Goal: Task Accomplishment & Management: Use online tool/utility

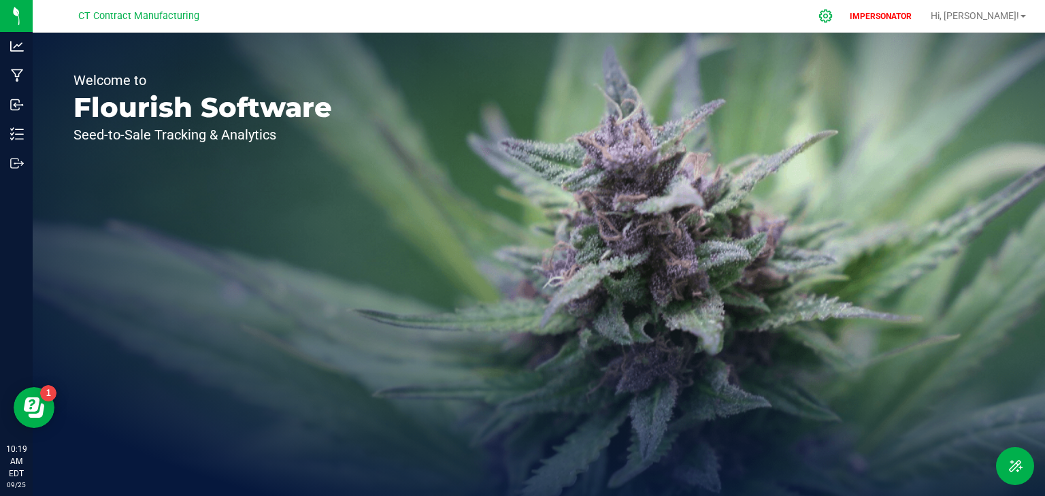
click at [832, 19] on icon at bounding box center [825, 16] width 14 height 14
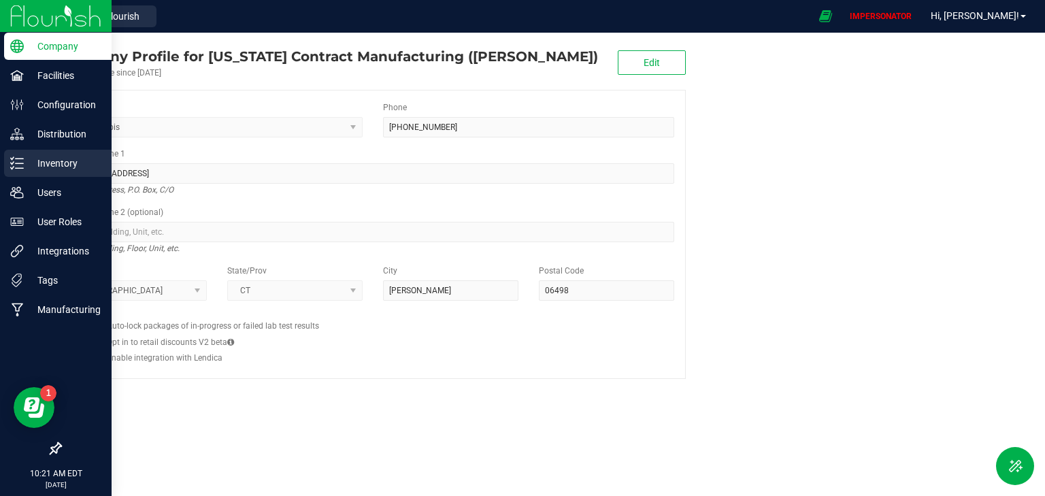
click at [52, 153] on div "Inventory" at bounding box center [57, 163] width 107 height 27
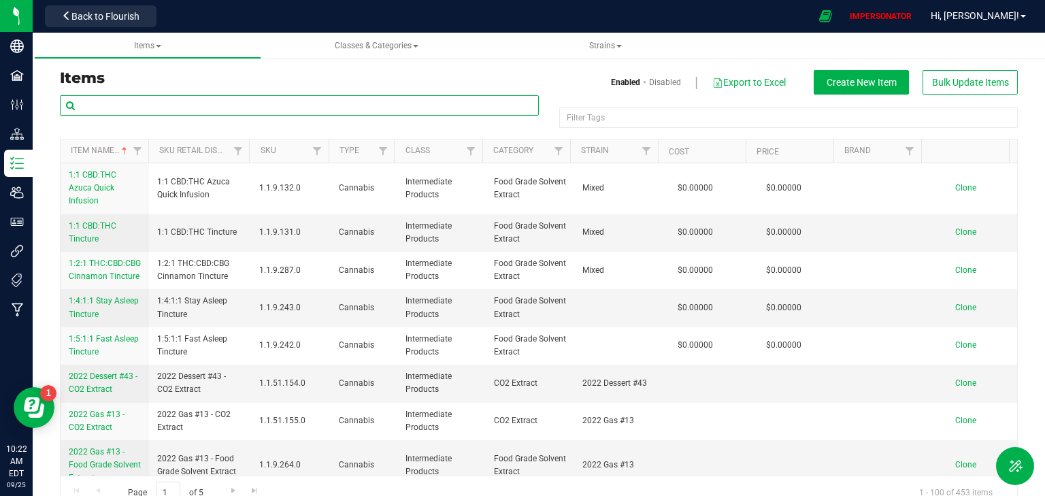
click at [144, 106] on input "text" at bounding box center [299, 105] width 479 height 20
paste input "Wana Quick-Island Punch-100mg-20ct"
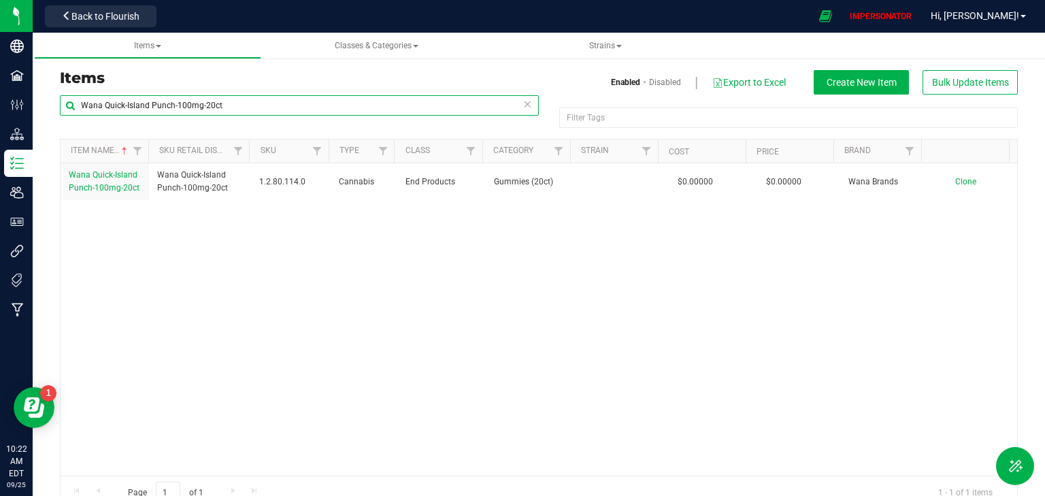
type input "Wana Quick-Island Punch-100mg-20ct"
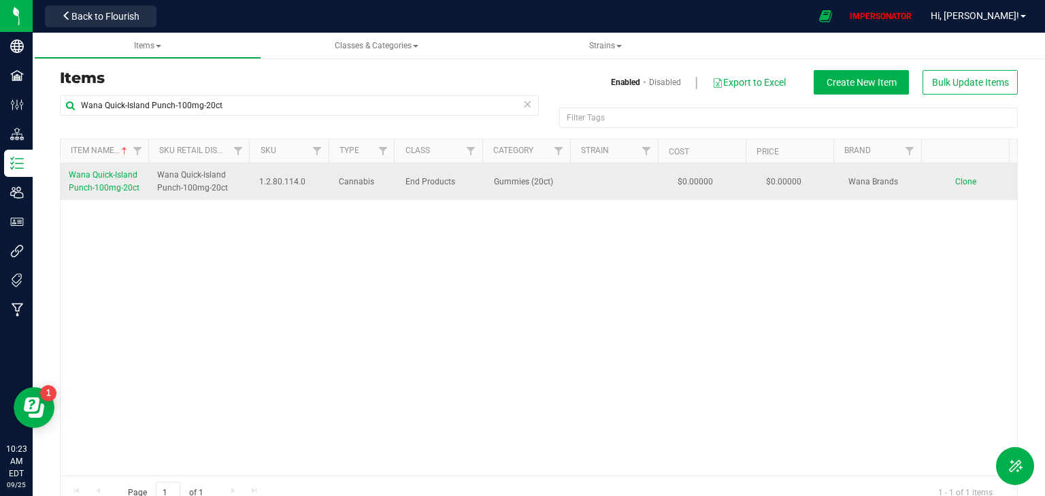
click at [92, 172] on span "Wana Quick-Island Punch-100mg-20ct" at bounding box center [104, 181] width 71 height 22
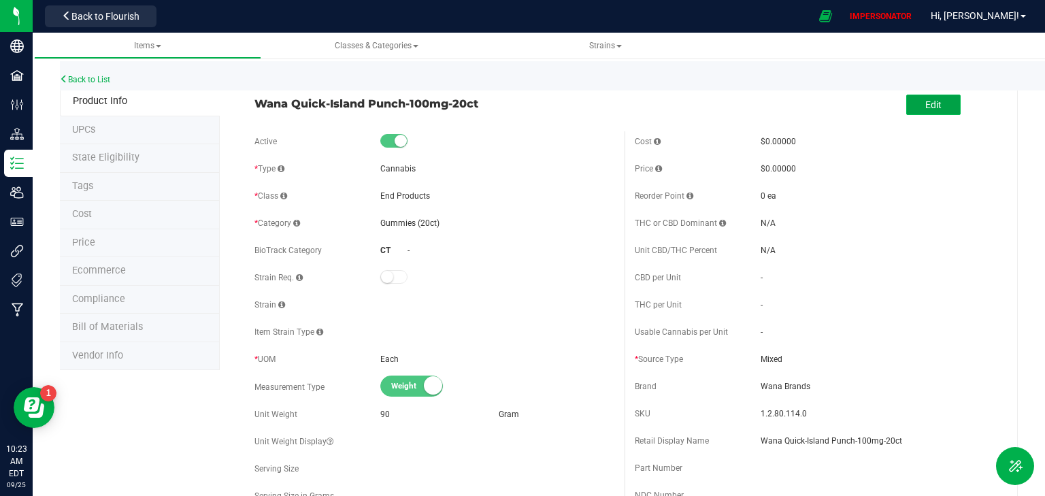
click at [909, 106] on button "Edit" at bounding box center [933, 105] width 54 height 20
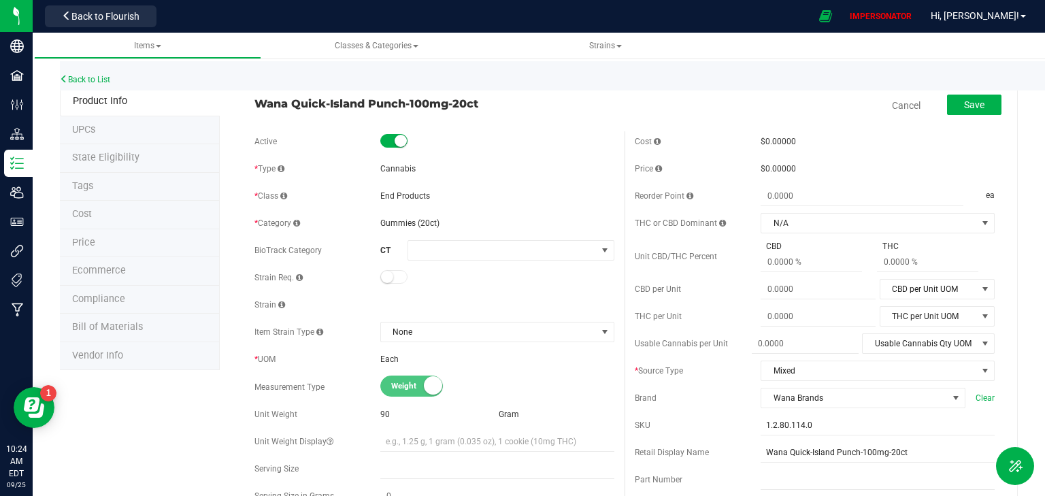
click at [386, 277] on small at bounding box center [387, 277] width 12 height 12
click at [386, 295] on div "Strain" at bounding box center [434, 304] width 360 height 20
drag, startPoint x: 490, startPoint y: 102, endPoint x: 251, endPoint y: 103, distance: 239.4
click at [251, 103] on div "Wana Quick-Island Punch-100mg-20ct" at bounding box center [434, 99] width 380 height 23
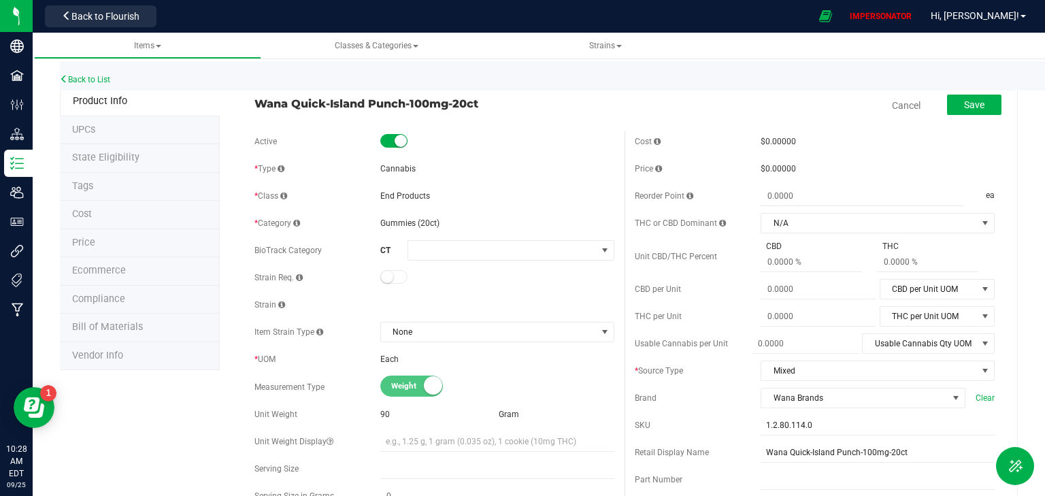
copy span "Wana Quick-Island Punch-100mg-20ct"
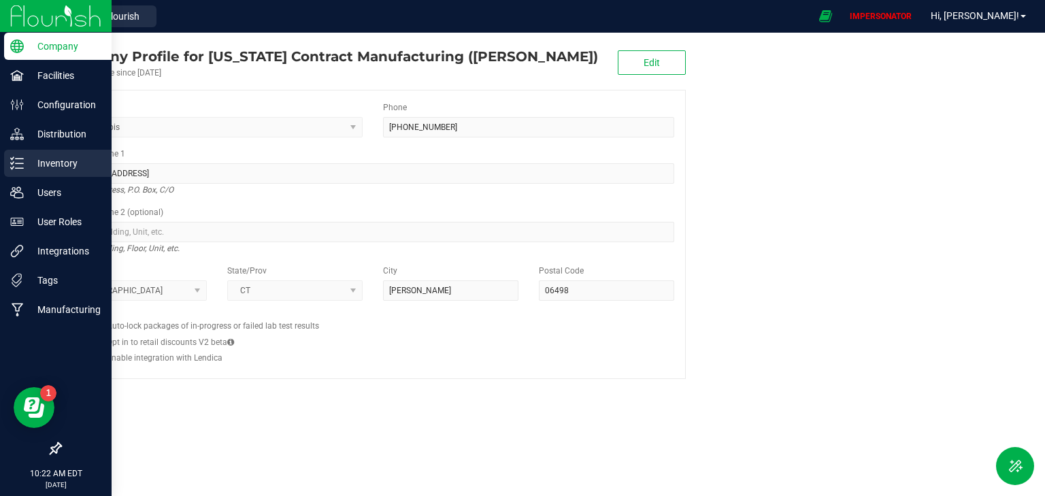
click at [41, 161] on p "Inventory" at bounding box center [65, 163] width 82 height 16
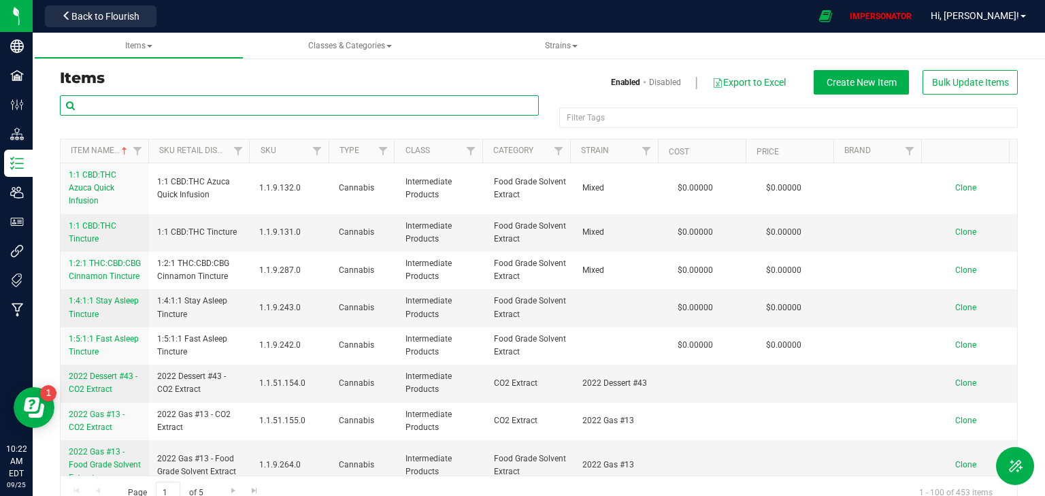
click at [186, 102] on input "text" at bounding box center [299, 105] width 479 height 20
paste input "Wana-Quick-Island Punch-(I)-20ct"
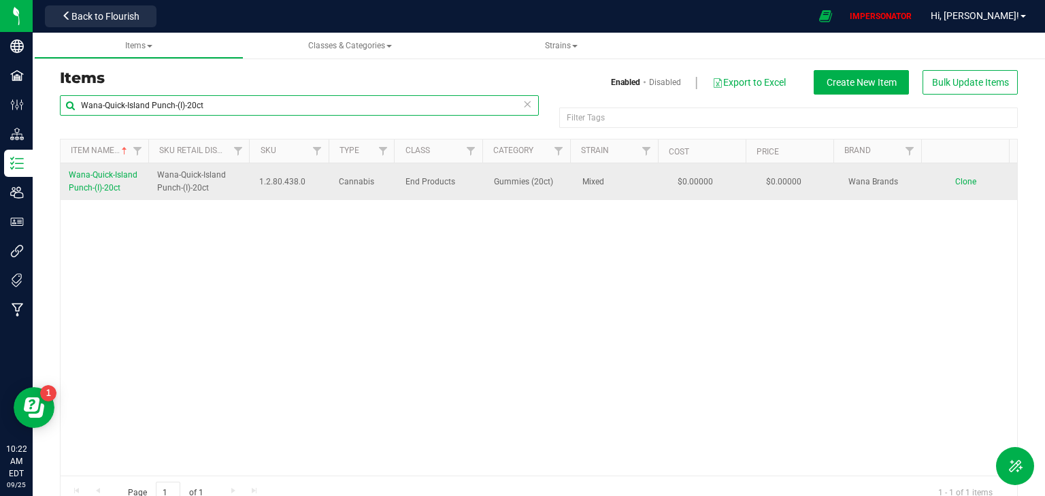
type input "Wana-Quick-Island Punch-(I)-20ct"
click at [115, 187] on span "Wana-Quick-Island Punch-(I)-20ct" at bounding box center [103, 181] width 69 height 22
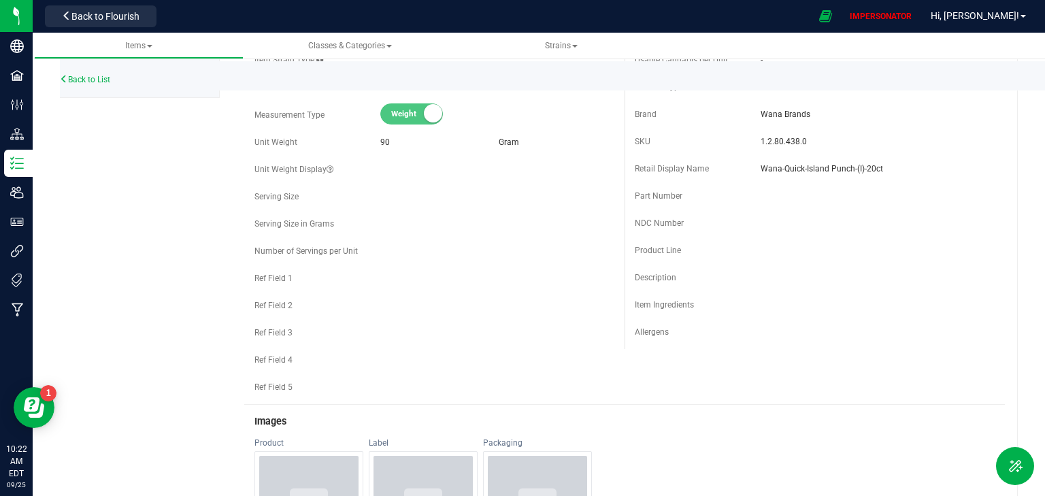
scroll to position [326, 0]
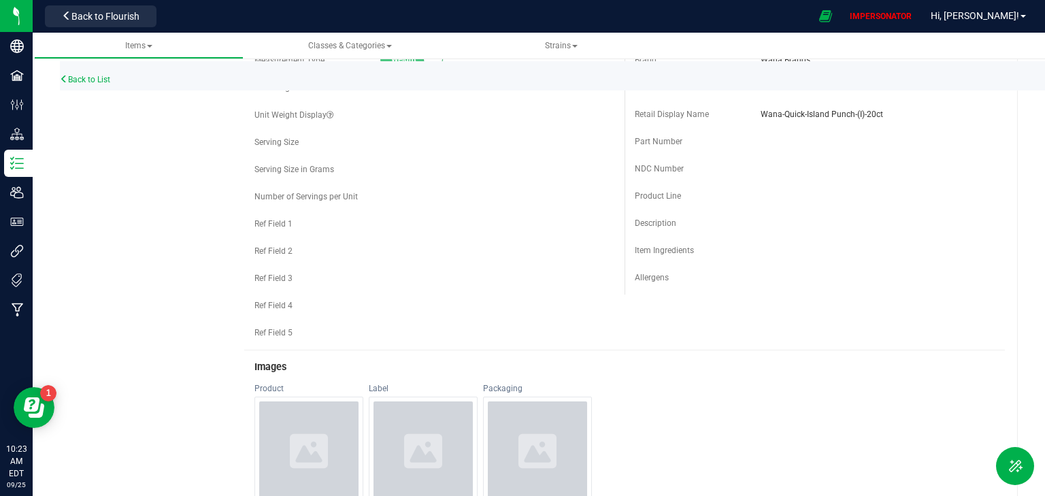
click at [115, 271] on div "Product Info UPCs State Eligibility Tags Cost Price Ecommerce Compliance Bill o…" at bounding box center [539, 399] width 958 height 1277
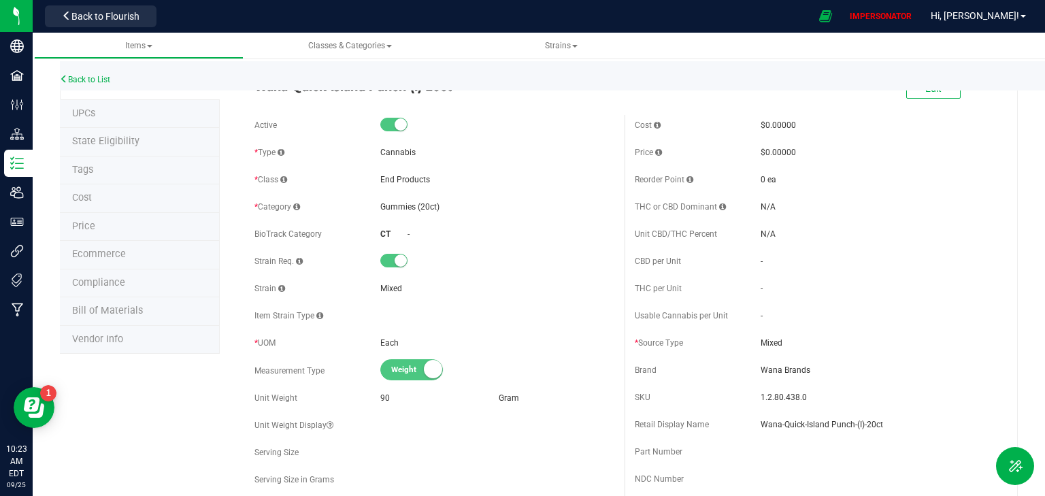
scroll to position [0, 0]
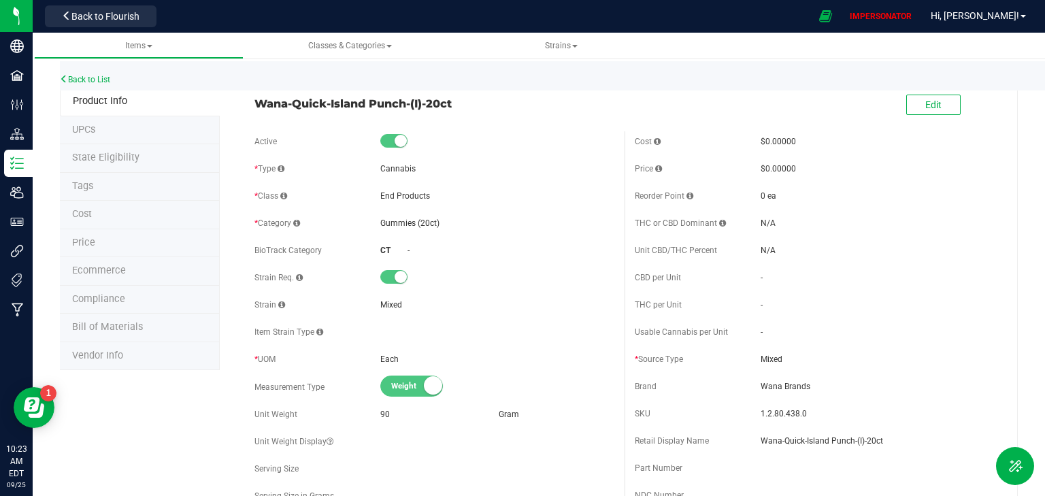
click at [110, 158] on span "State Eligibility" at bounding box center [105, 158] width 67 height 12
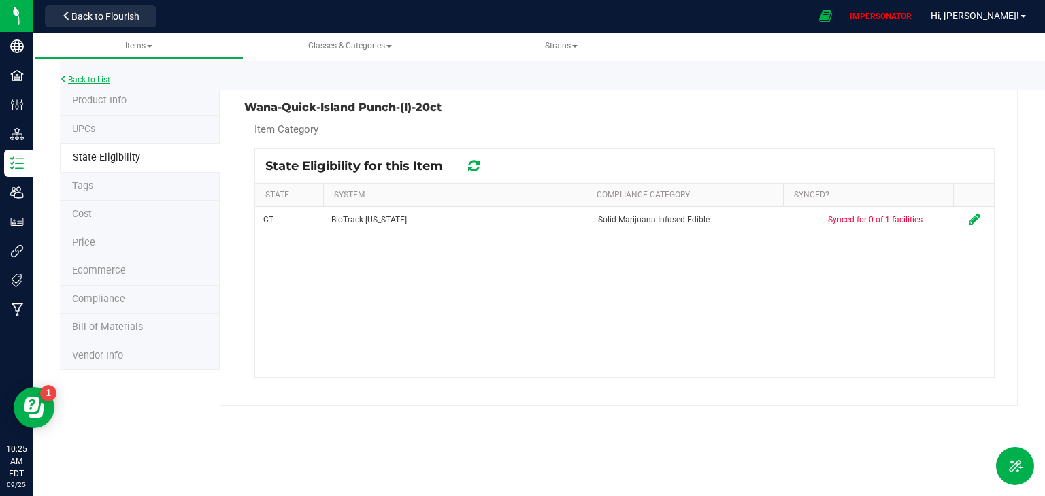
click at [99, 78] on link "Back to List" at bounding box center [85, 80] width 50 height 10
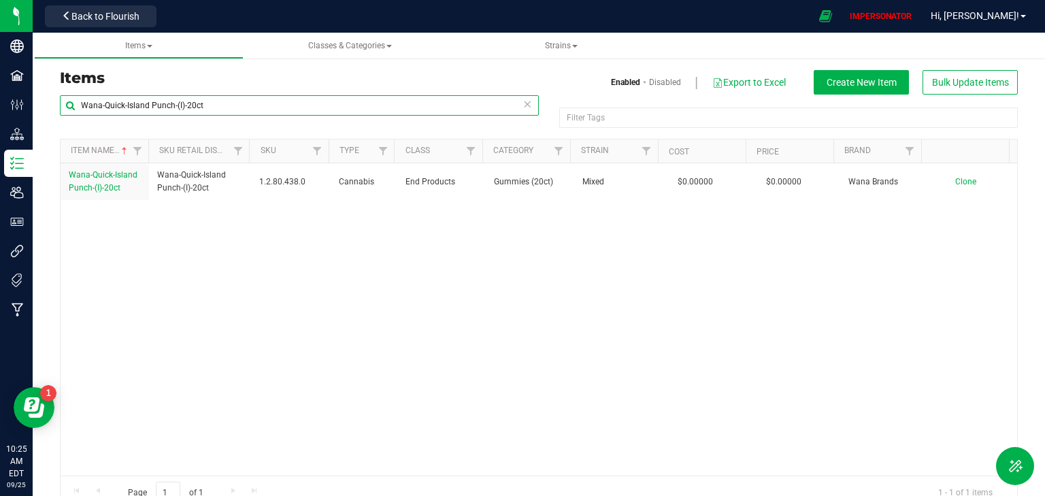
click at [250, 109] on input "Wana-Quick-Island Punch-(I)-20ct" at bounding box center [299, 105] width 479 height 20
drag, startPoint x: 248, startPoint y: 107, endPoint x: 105, endPoint y: 109, distance: 142.8
click at [105, 109] on input "Wana-Quick-Island Punch-(I)-20ct" at bounding box center [299, 105] width 479 height 20
click at [239, 105] on input "Wana-Quick-Island Punch-(I)-20ct" at bounding box center [299, 105] width 479 height 20
drag, startPoint x: 234, startPoint y: 105, endPoint x: 60, endPoint y: 100, distance: 174.2
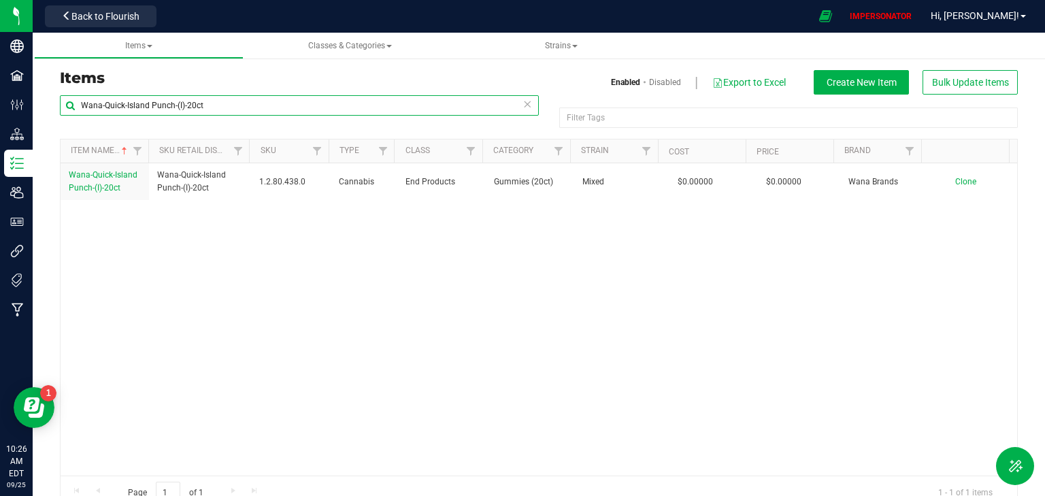
click at [60, 100] on input "Wana-Quick-Island Punch-(I)-20ct" at bounding box center [299, 105] width 479 height 20
paste input "Classic-Passionfruit Pineapple-1:1:1-CBG/CBD/THC"
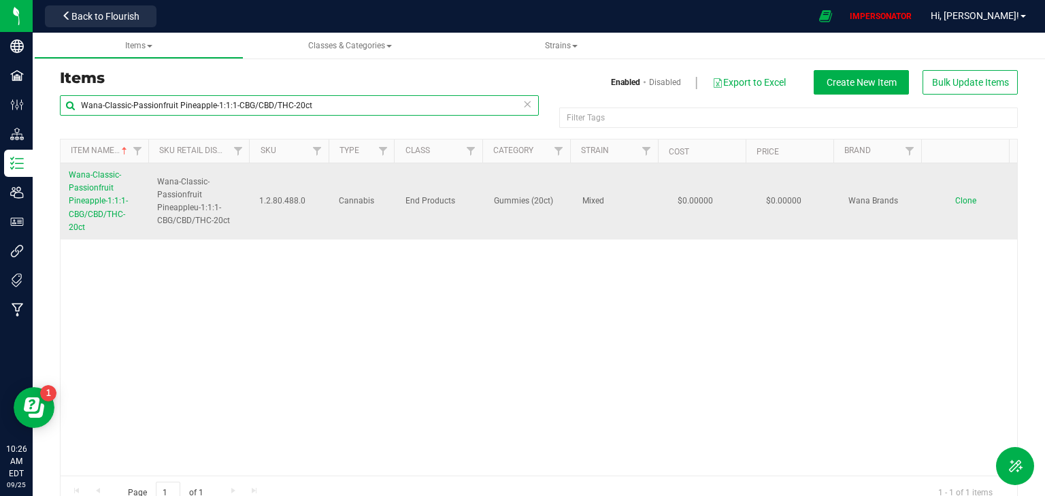
type input "Wana-Classic-Passionfruit Pineapple-1:1:1-CBG/CBD/THC-20ct"
click at [101, 199] on span "Wana-Classic-Passionfruit Pineapple-1:1:1-CBG/CBD/THC-20ct" at bounding box center [98, 201] width 59 height 62
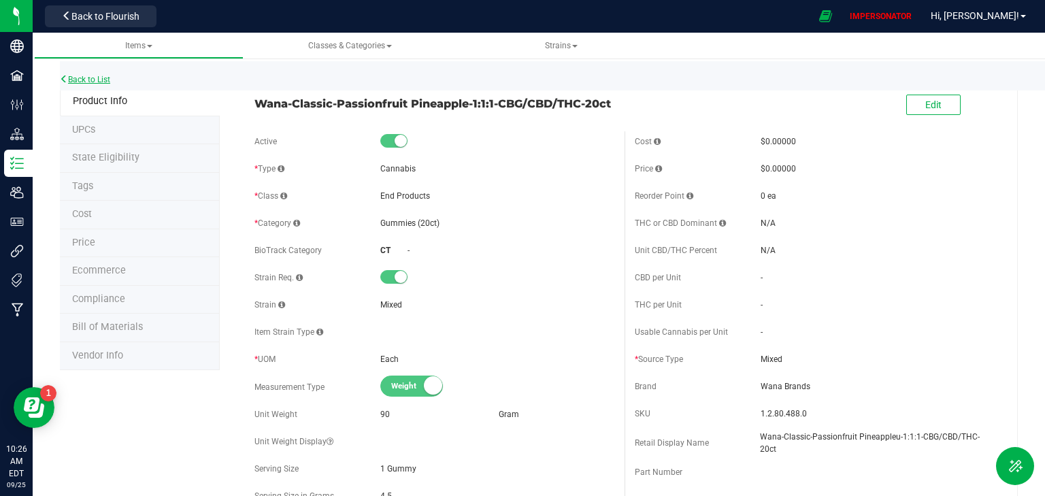
click at [92, 78] on link "Back to List" at bounding box center [85, 80] width 50 height 10
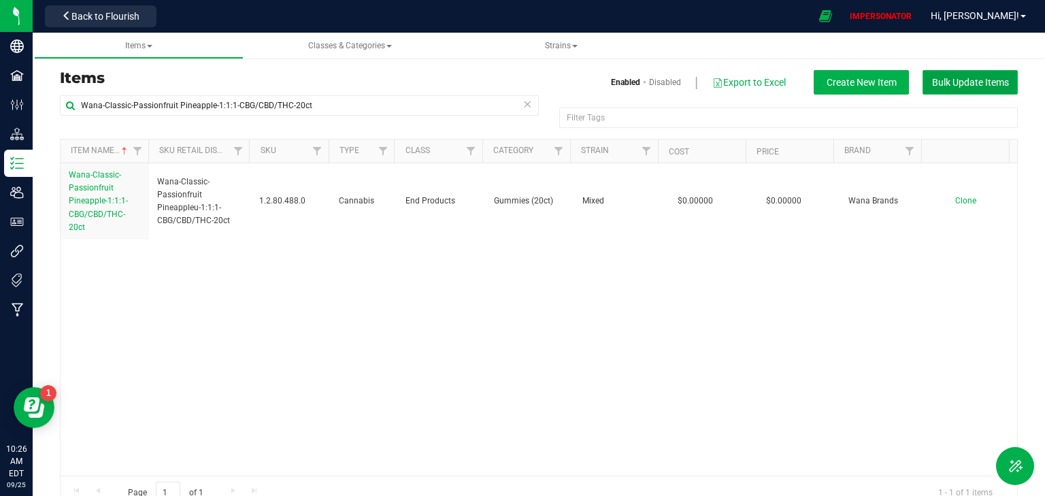
click at [948, 80] on span "Bulk Update Items" at bounding box center [970, 82] width 77 height 11
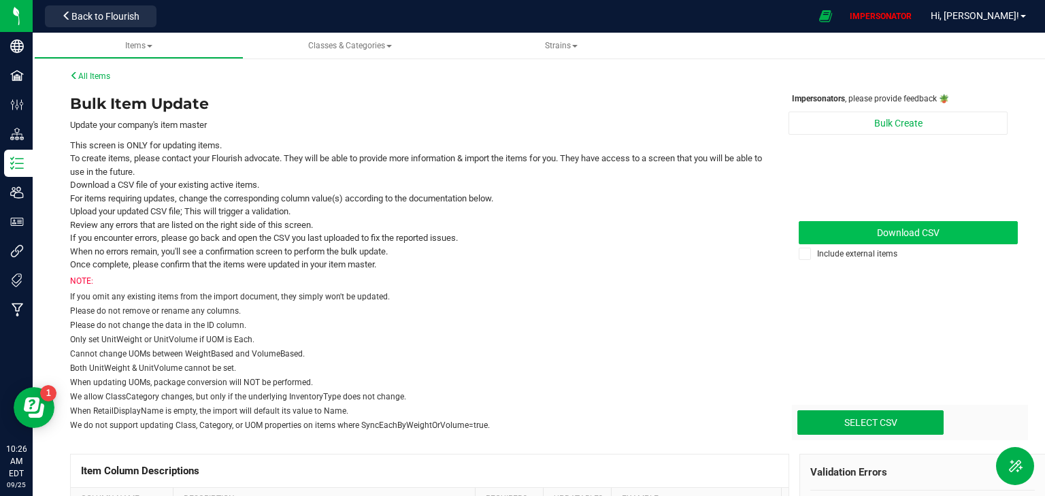
click at [847, 235] on link "Download CSV" at bounding box center [907, 232] width 219 height 23
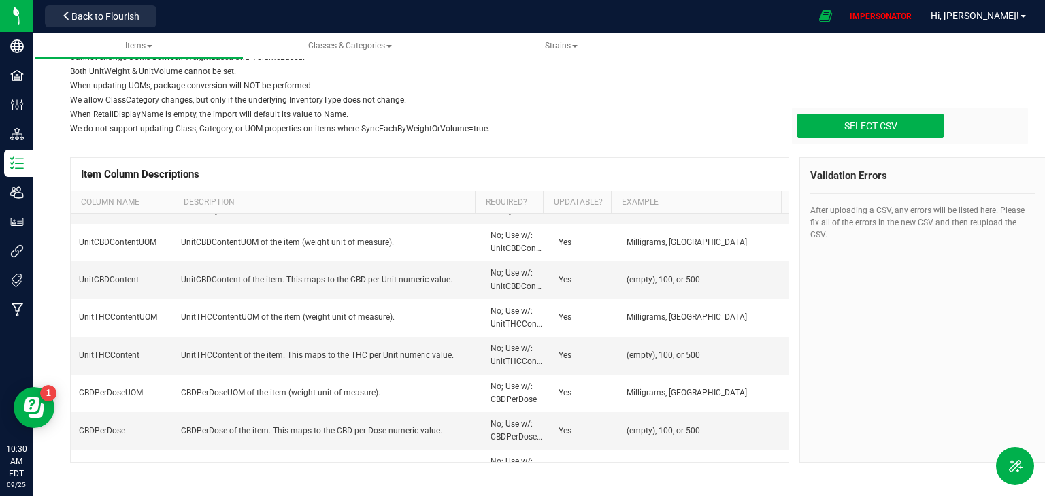
scroll to position [1275, 0]
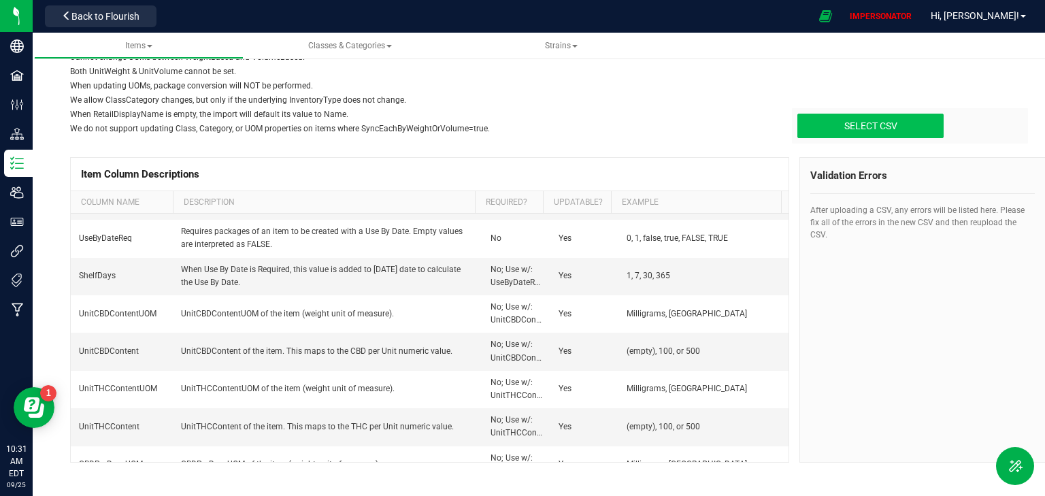
type input "C:\fakepath\update-items_[DATE] - update-items_[DATE].csv.csv"
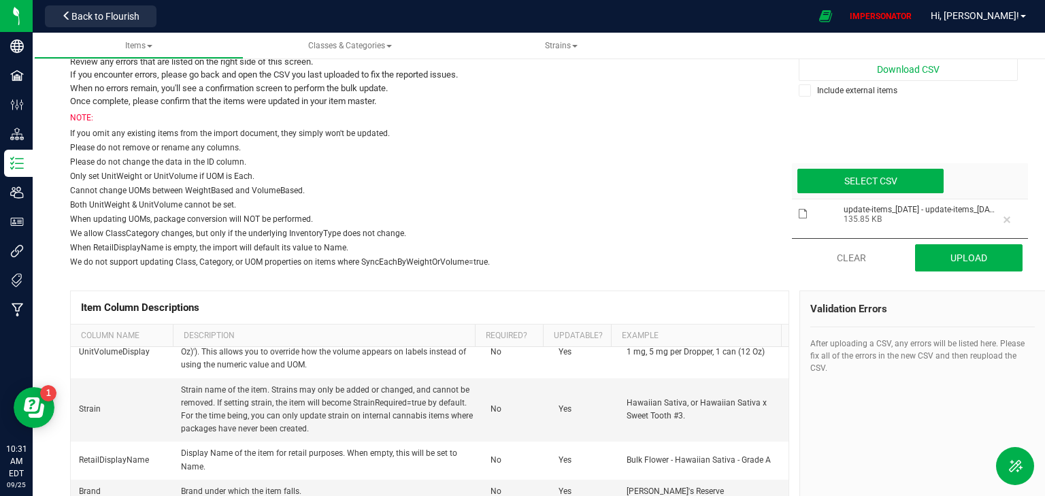
scroll to position [163, 0]
click at [631, 182] on div "NOTE: If you omit any existing items from the import document, they simply won'…" at bounding box center [419, 190] width 698 height 156
click at [622, 128] on div "If you omit any existing items from the import document, they simply won't be u…" at bounding box center [419, 133] width 698 height 12
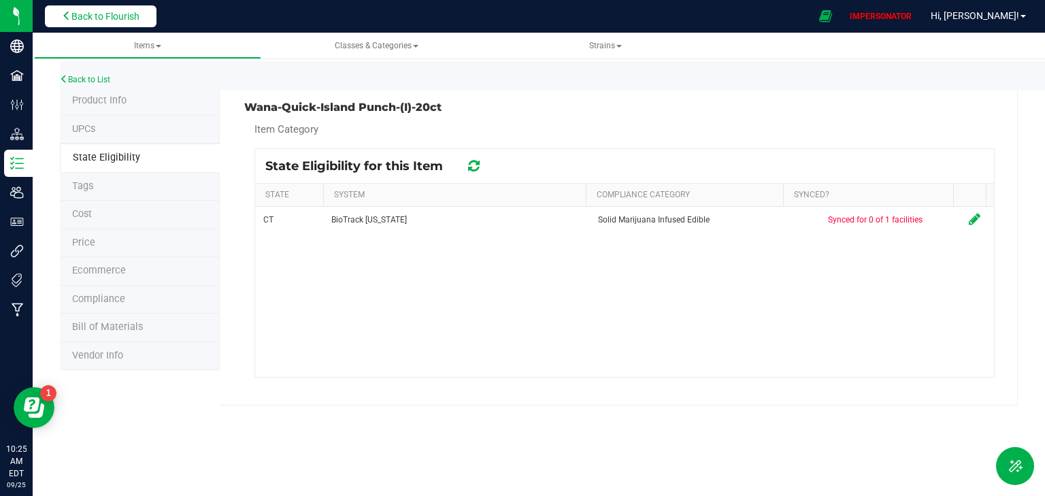
click at [127, 20] on span "Back to Flourish" at bounding box center [105, 16] width 68 height 11
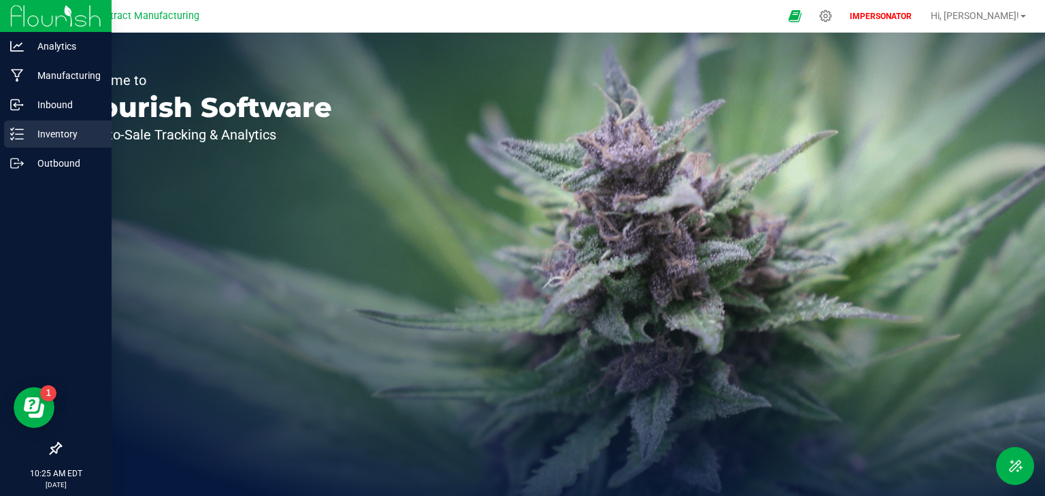
click at [14, 137] on icon at bounding box center [12, 138] width 3 height 2
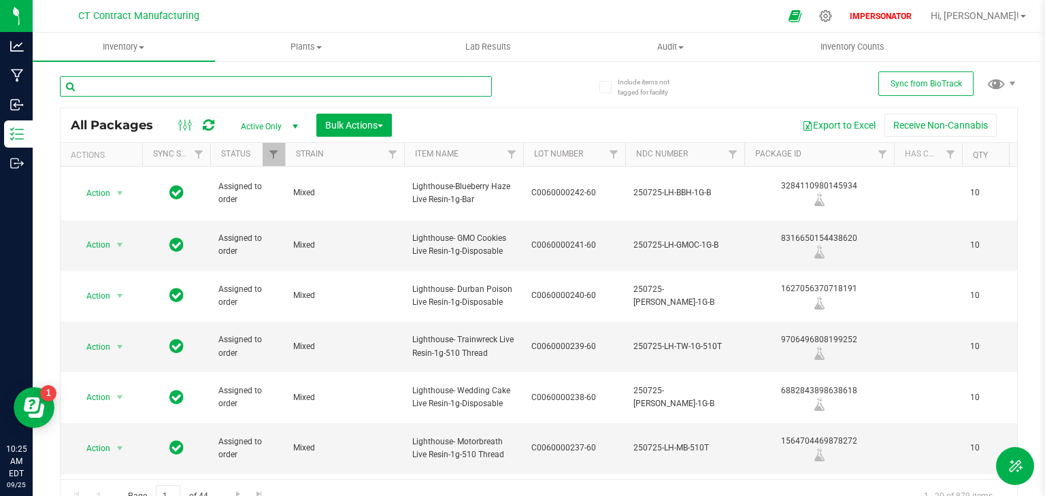
click at [114, 86] on input "text" at bounding box center [276, 86] width 432 height 20
paste input "Wana-Quick-Island Punch-(I)-20ct"
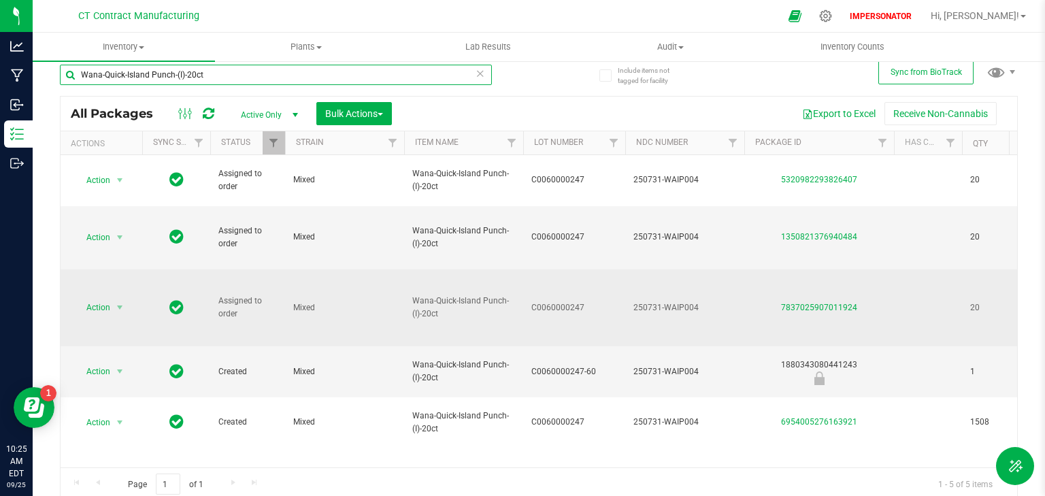
scroll to position [16, 0]
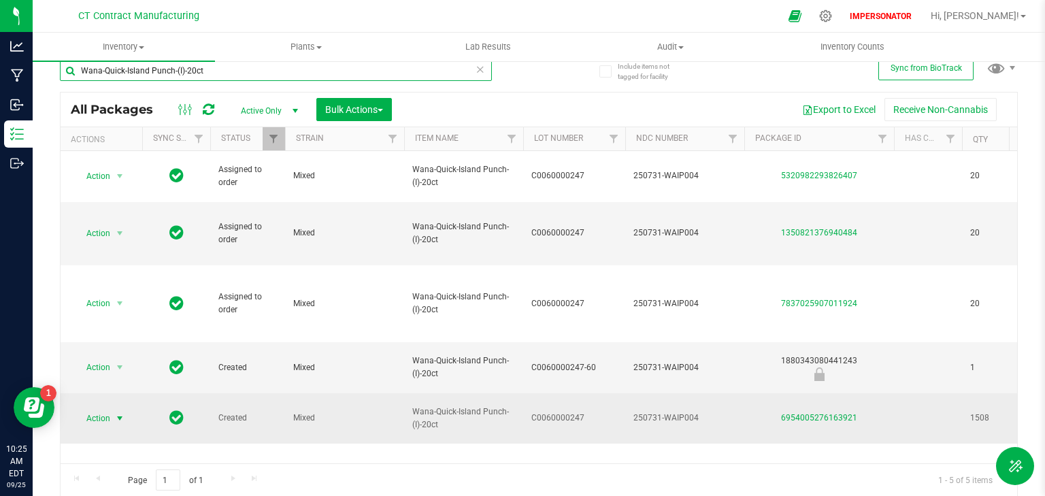
type input "Wana-Quick-Island Punch-(I)-20ct"
click at [107, 409] on span "Action" at bounding box center [92, 418] width 37 height 19
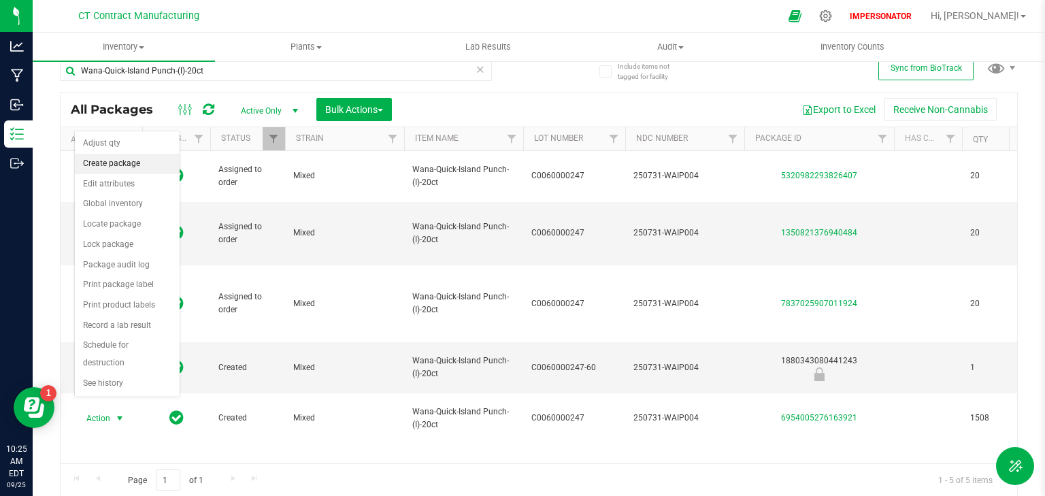
click at [109, 171] on li "Create package" at bounding box center [127, 164] width 105 height 20
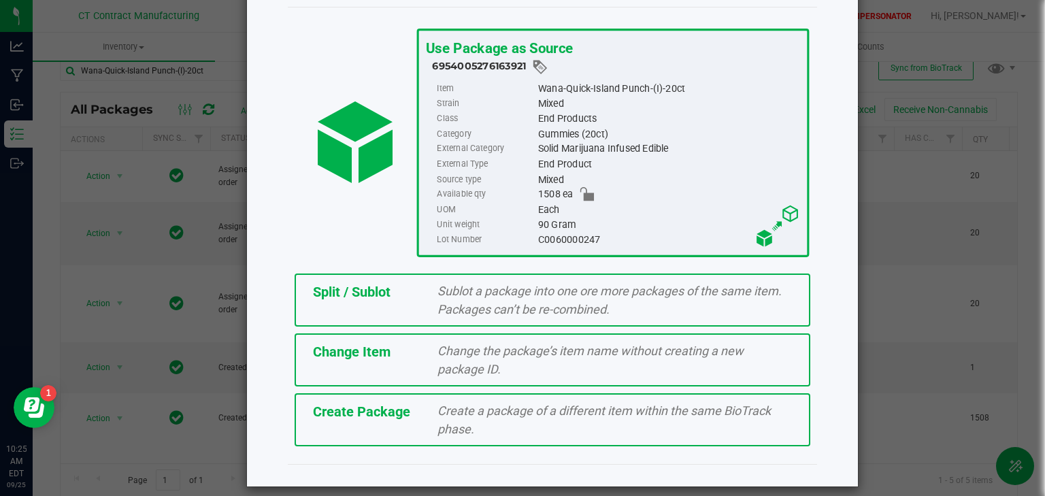
scroll to position [73, 0]
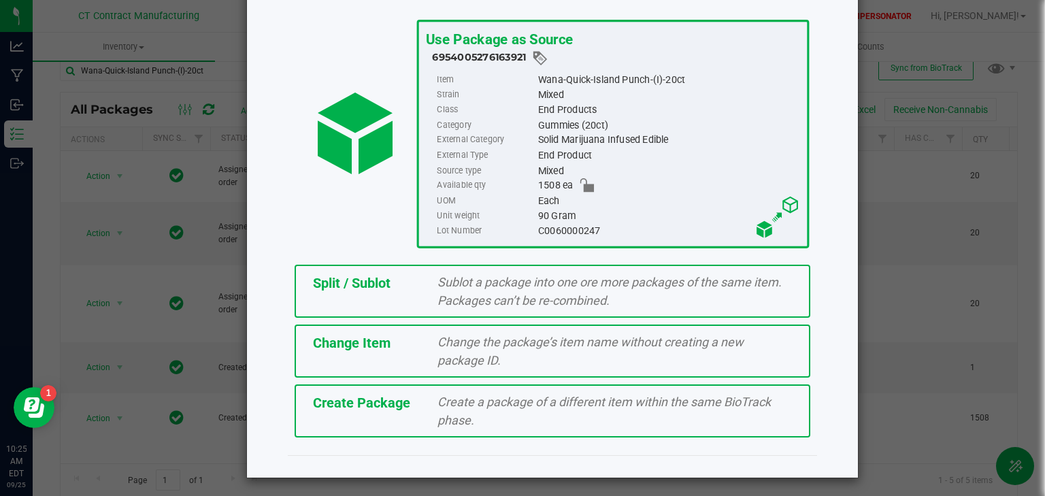
click at [411, 342] on div "Change Item" at bounding box center [365, 343] width 125 height 20
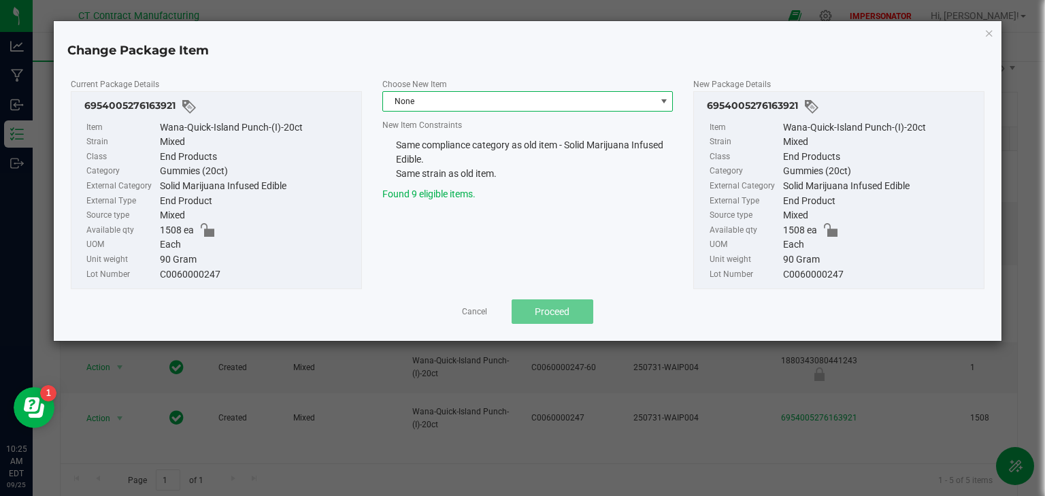
click at [420, 100] on span "None" at bounding box center [519, 101] width 273 height 19
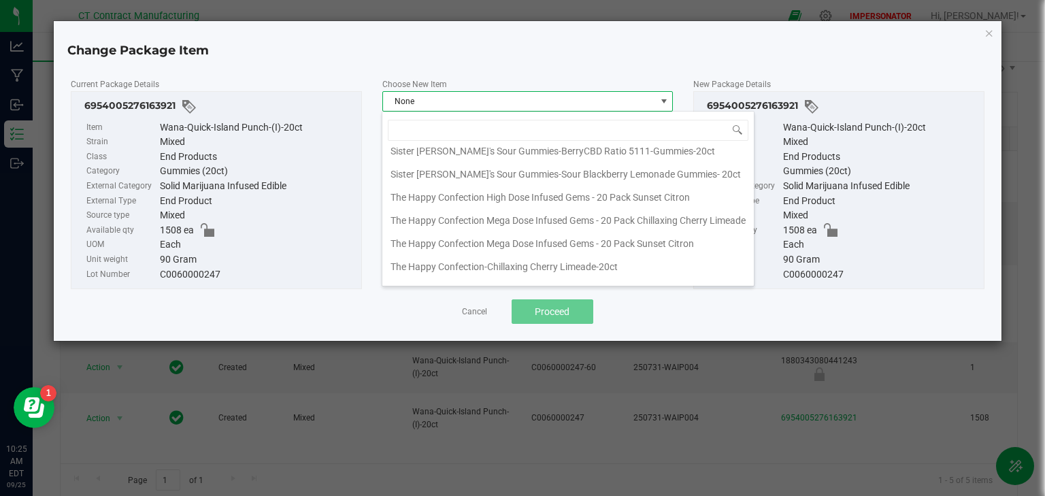
scroll to position [92, 0]
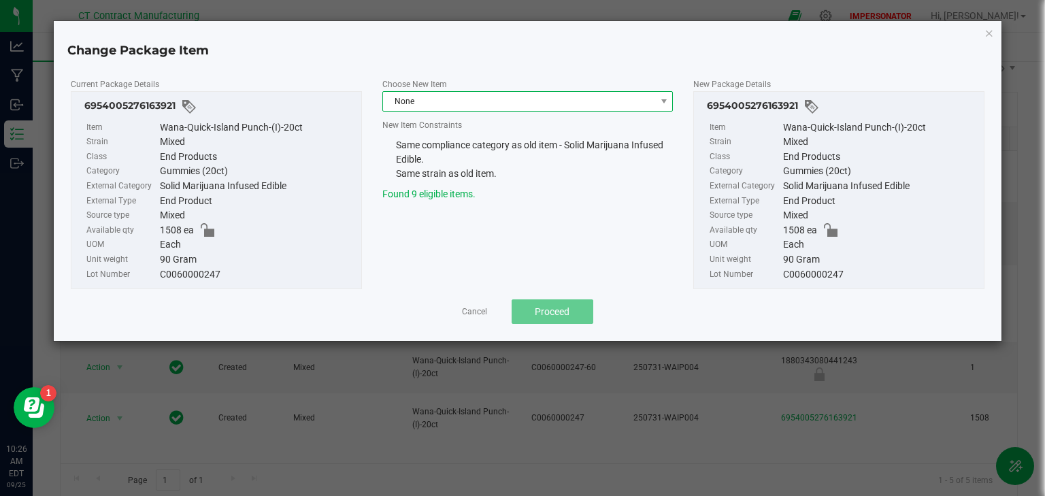
click at [445, 95] on span "None" at bounding box center [519, 101] width 273 height 19
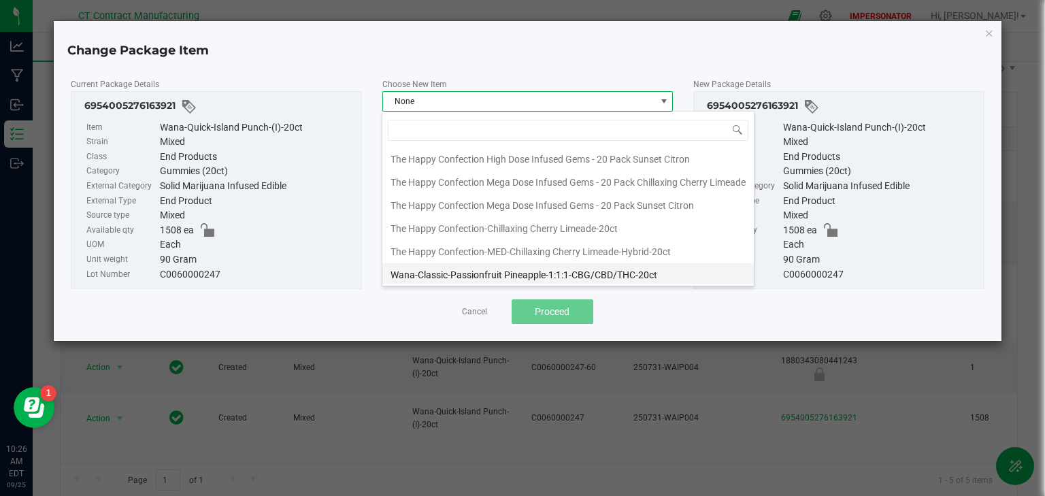
click at [435, 275] on li "Wana-Classic-Passionfruit Pineapple-1:1:1-CBG/CBD/THC-20ct" at bounding box center [567, 274] width 371 height 23
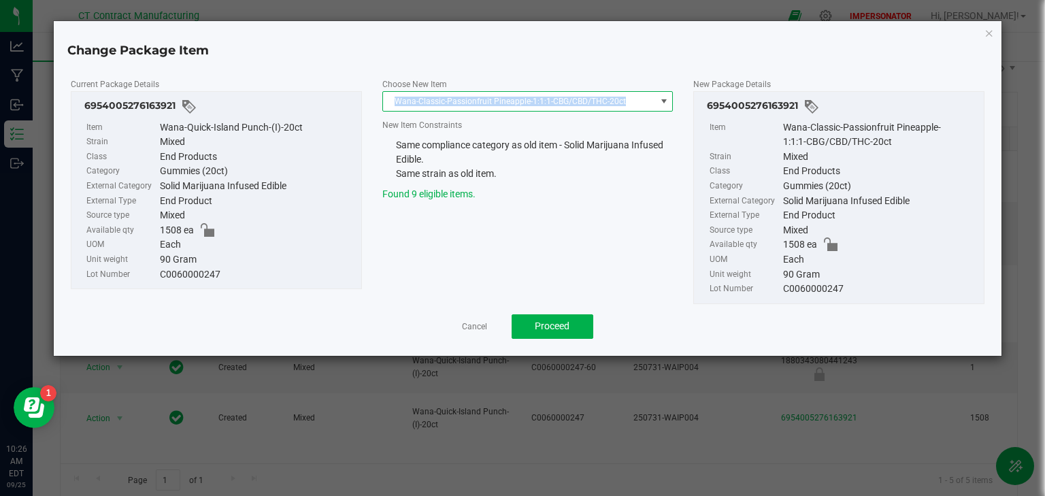
drag, startPoint x: 392, startPoint y: 98, endPoint x: 626, endPoint y: 96, distance: 234.0
click at [626, 96] on span "Wana-Classic-Passionfruit Pineapple-1:1:1-CBG/CBD/THC-20ct" at bounding box center [519, 101] width 273 height 19
drag, startPoint x: 395, startPoint y: 101, endPoint x: 634, endPoint y: 97, distance: 238.7
click at [634, 97] on span "Wana-Classic-Passionfruit Pineapple-1:1:1-CBG/CBD/THC-20ct" at bounding box center [519, 101] width 273 height 19
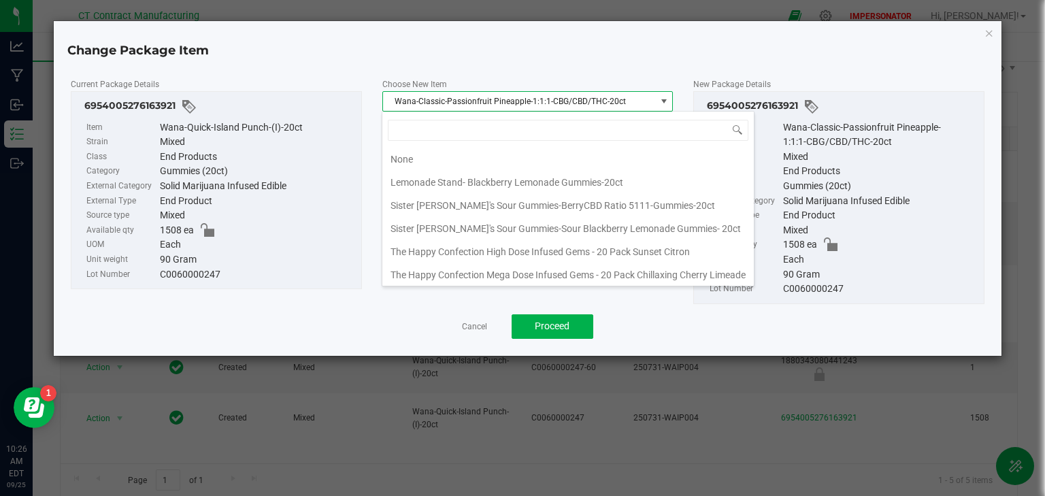
scroll to position [20, 291]
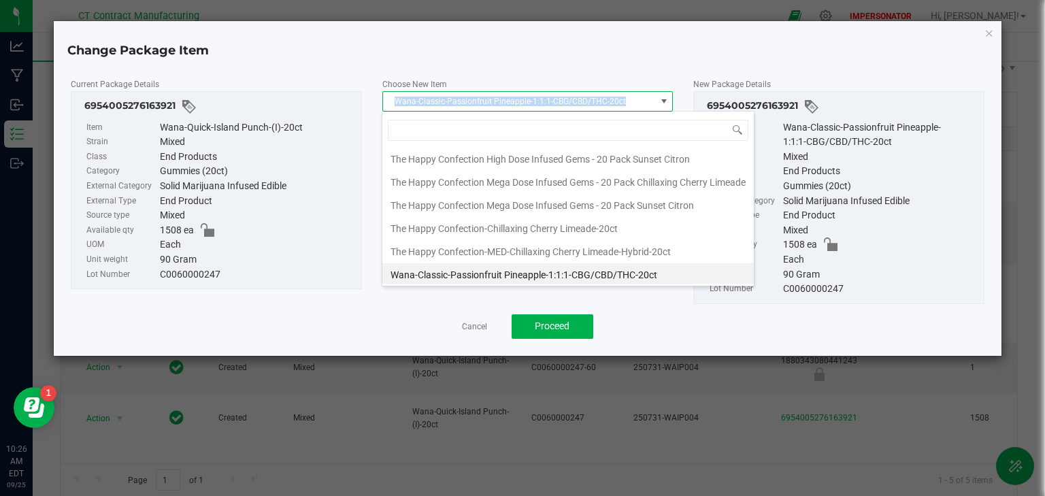
drag, startPoint x: 624, startPoint y: 100, endPoint x: 392, endPoint y: 104, distance: 232.6
click at [392, 104] on span "Wana-Classic-Passionfruit Pineapple-1:1:1-CBG/CBD/THC-20ct" at bounding box center [519, 101] width 273 height 19
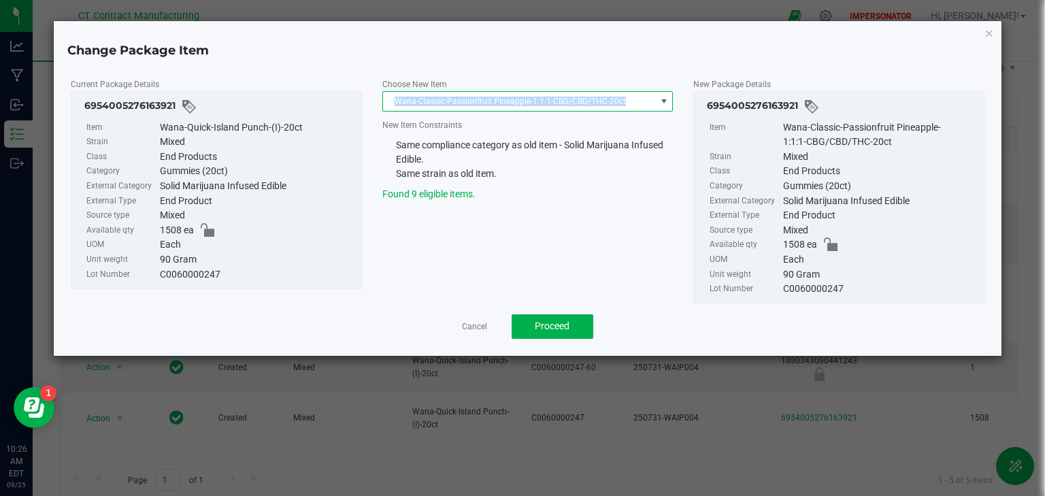
copy span "Wana-Classic-Passionfruit Pineapple-1:1:1-CBG/CBD/THC-20ct"
click at [473, 322] on link "Cancel" at bounding box center [474, 327] width 25 height 12
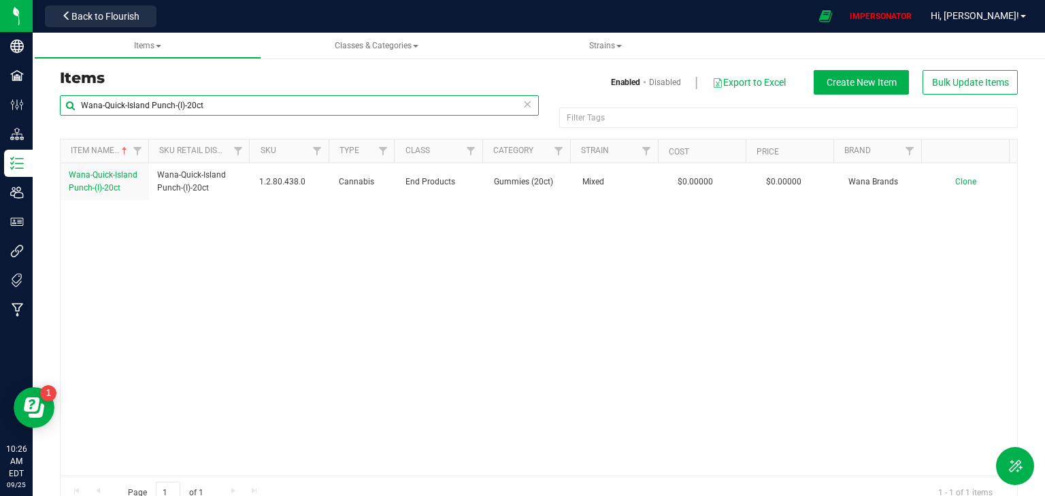
drag, startPoint x: 218, startPoint y: 103, endPoint x: 80, endPoint y: 108, distance: 138.1
click at [80, 108] on input "Wana-Quick-Island Punch-(I)-20ct" at bounding box center [299, 105] width 479 height 20
click at [335, 294] on div "Wana-Quick-Island Punch-(I)-20ct Wana-Quick-Island Punch-(I)-20ct 1.2.80.438.0 …" at bounding box center [539, 319] width 956 height 312
